Goal: Information Seeking & Learning: Learn about a topic

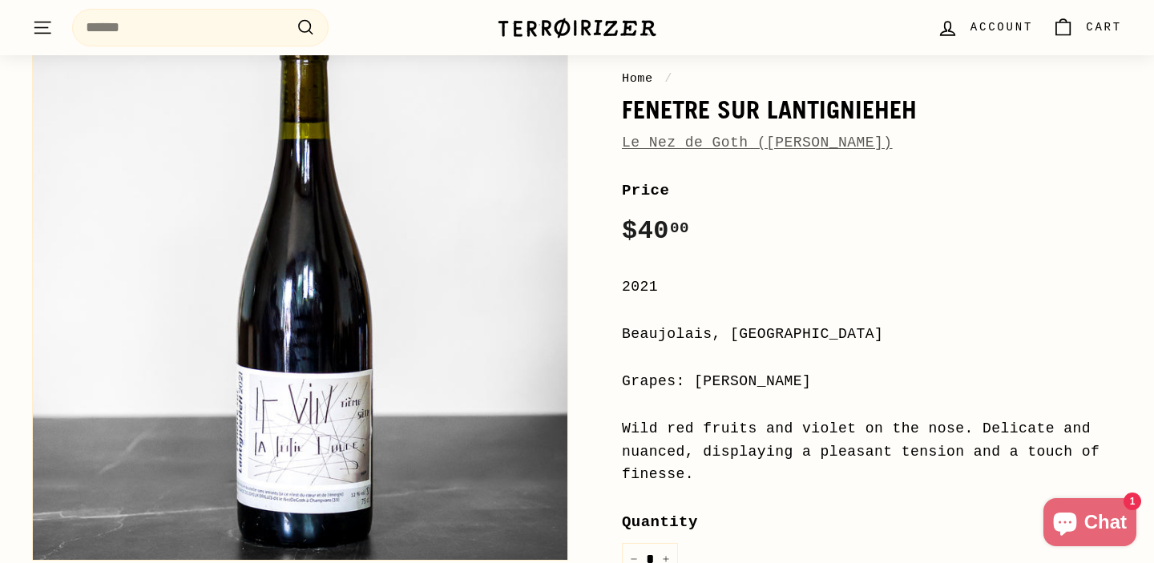
scroll to position [187, 0]
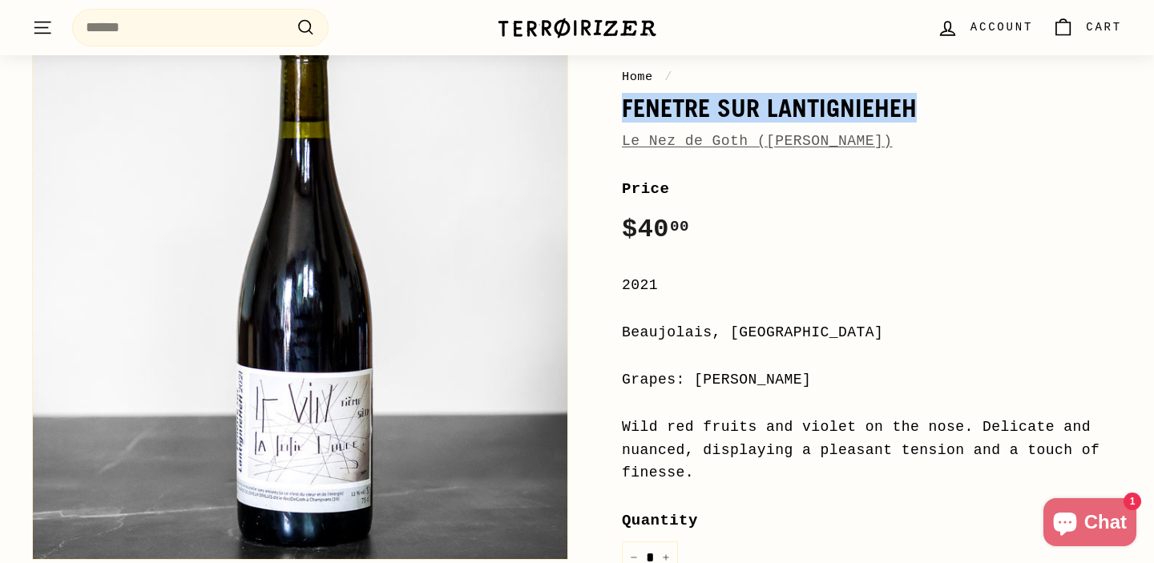
drag, startPoint x: 914, startPoint y: 101, endPoint x: 631, endPoint y: 91, distance: 283.8
click at [630, 91] on div "Home / Fenetre sur LantignieHeH Le Nez de Goth ([PERSON_NAME])" at bounding box center [872, 110] width 500 height 86
copy h1 "Fenetre sur LantignieHeH"
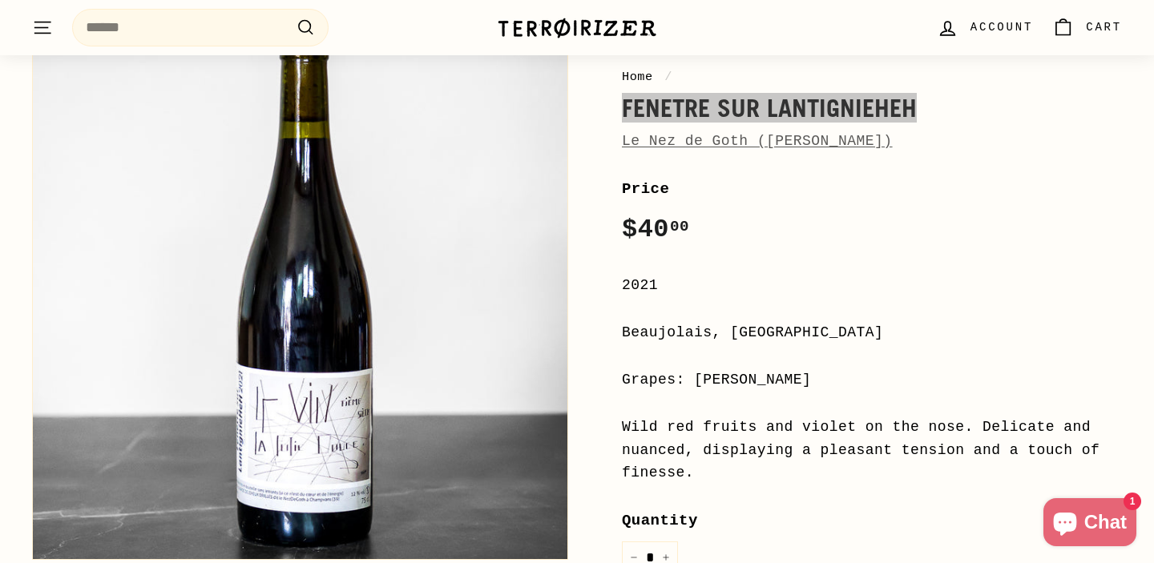
drag, startPoint x: 750, startPoint y: 143, endPoint x: 999, endPoint y: 1, distance: 287.1
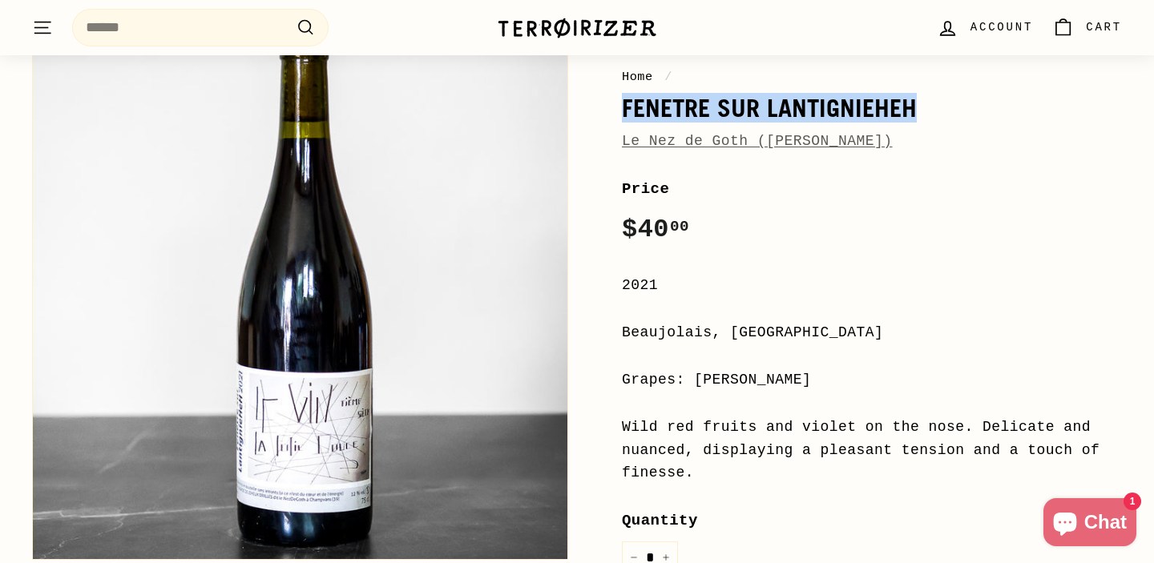
drag, startPoint x: 791, startPoint y: 330, endPoint x: 598, endPoint y: 326, distance: 193.1
click at [598, 326] on div "Home / Fenetre sur LantignieHeH Le Nez de Goth ([PERSON_NAME]) Price Regular pr…" at bounding box center [854, 456] width 536 height 882
copy div "Beaujolais, [GEOGRAPHIC_DATA]"
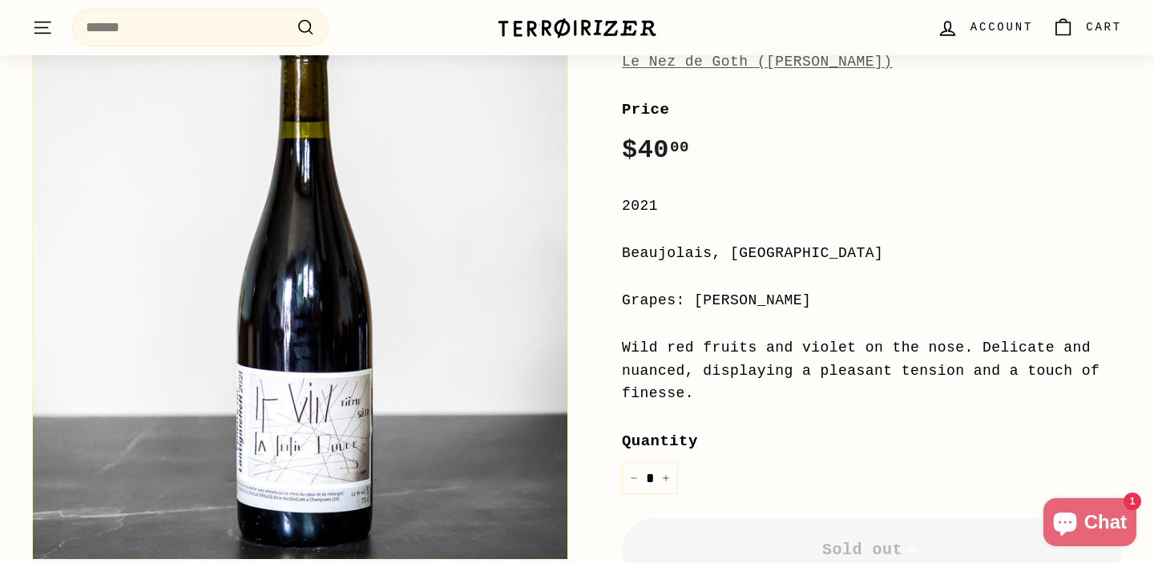
scroll to position [271, 0]
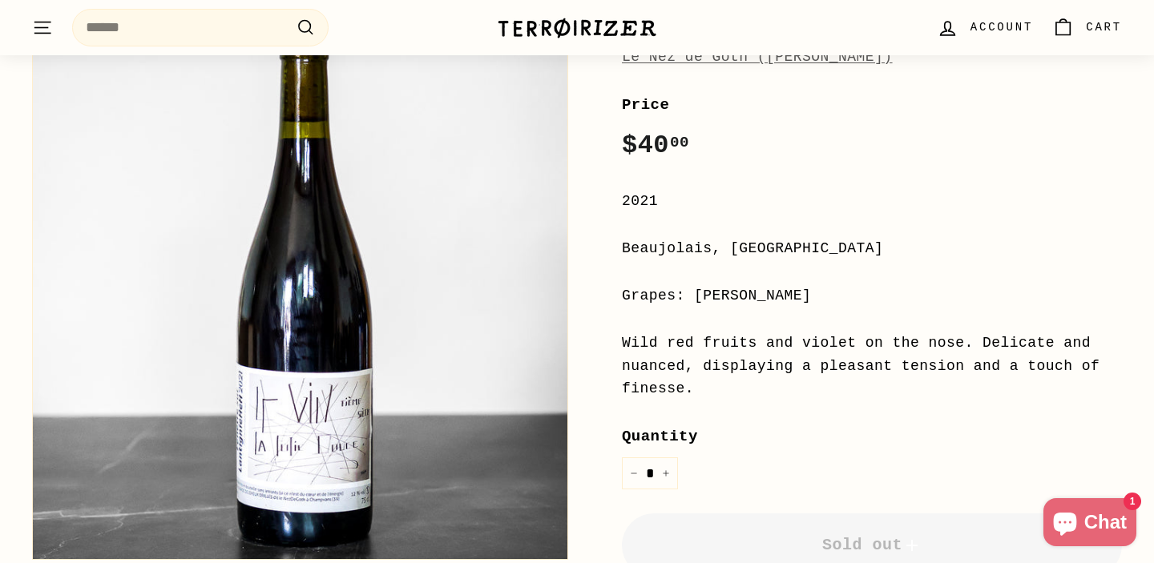
drag, startPoint x: 700, startPoint y: 390, endPoint x: 607, endPoint y: 337, distance: 107.3
click at [607, 335] on div "Home / Fenetre sur LantignieHeH Le Nez de Goth ([PERSON_NAME]) Price Regular pr…" at bounding box center [854, 372] width 536 height 882
copy div "Wild red fruits and violet on the nose. Delicate and nuanced, displaying a plea…"
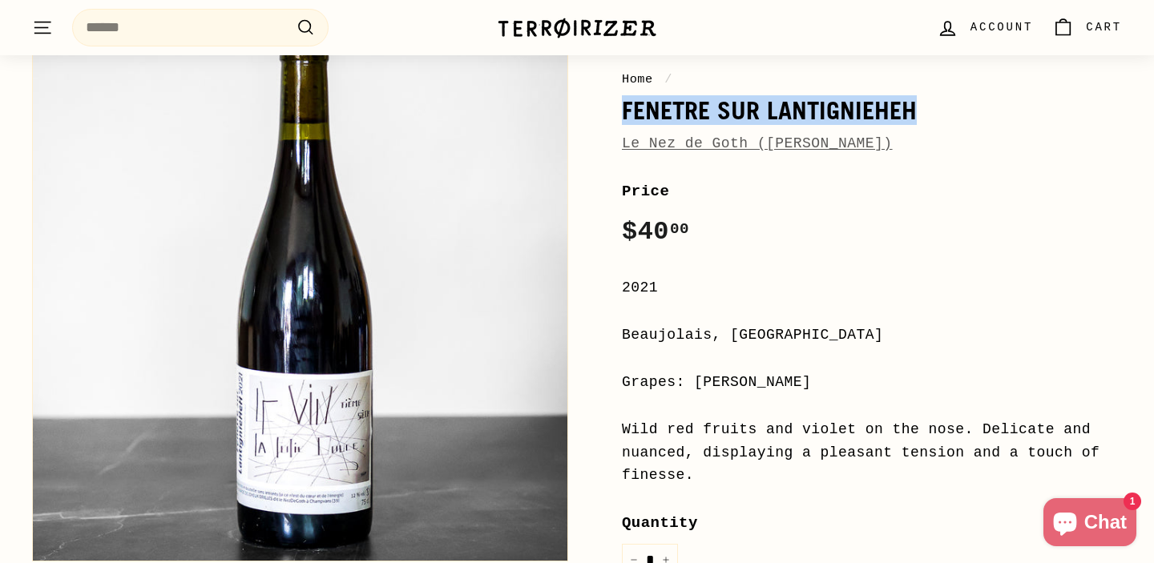
scroll to position [171, 0]
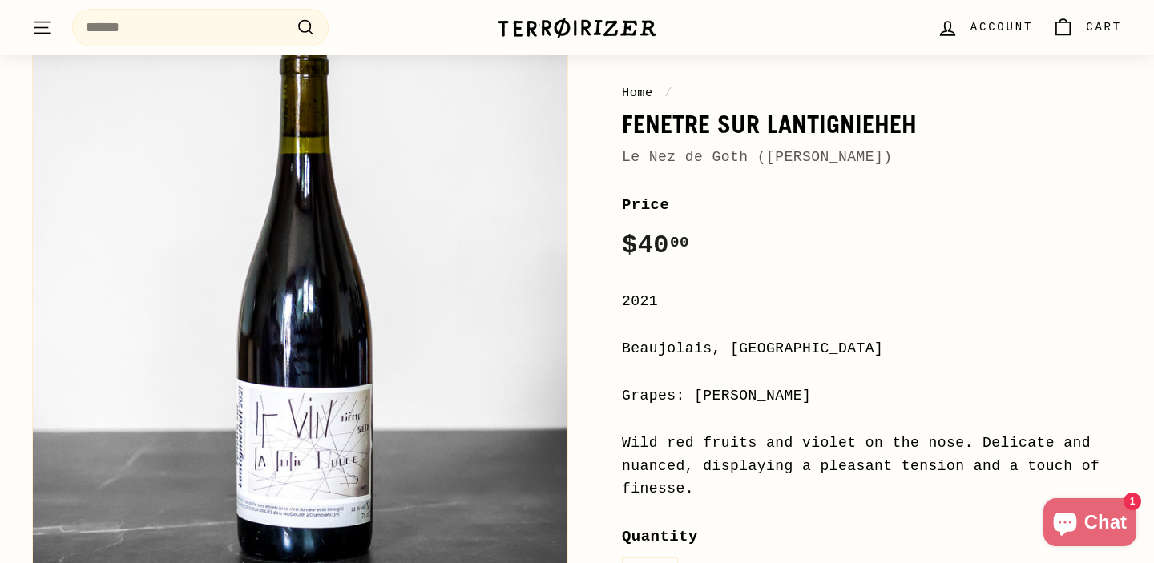
click at [919, 117] on h1 "Fenetre sur LantignieHeH" at bounding box center [872, 124] width 500 height 27
drag, startPoint x: 761, startPoint y: 127, endPoint x: 607, endPoint y: 123, distance: 154.7
click at [607, 123] on div "Home / Fenetre sur LantignieHeH Le Nez de Goth ([PERSON_NAME]) Price Regular pr…" at bounding box center [854, 472] width 536 height 882
copy h1 "Fenetre sur"
